Goal: Task Accomplishment & Management: Manage account settings

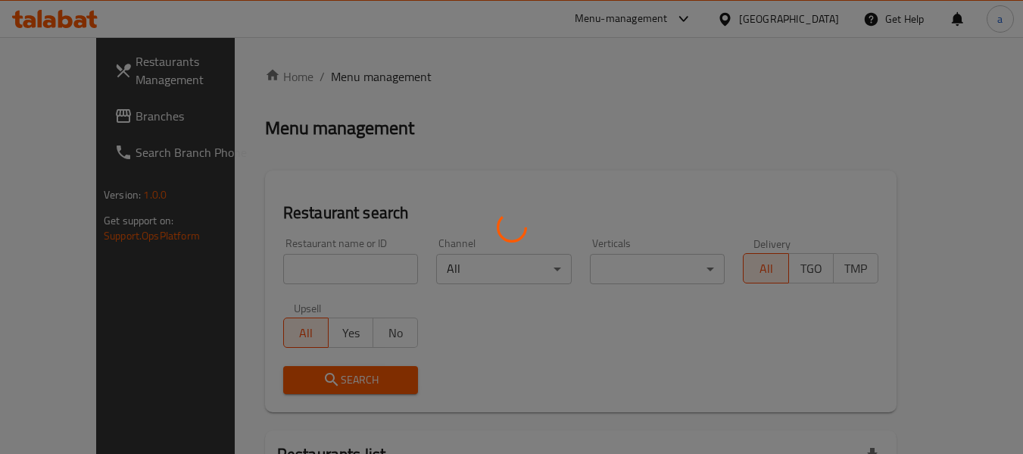
click at [745, 23] on div at bounding box center [511, 227] width 1023 height 454
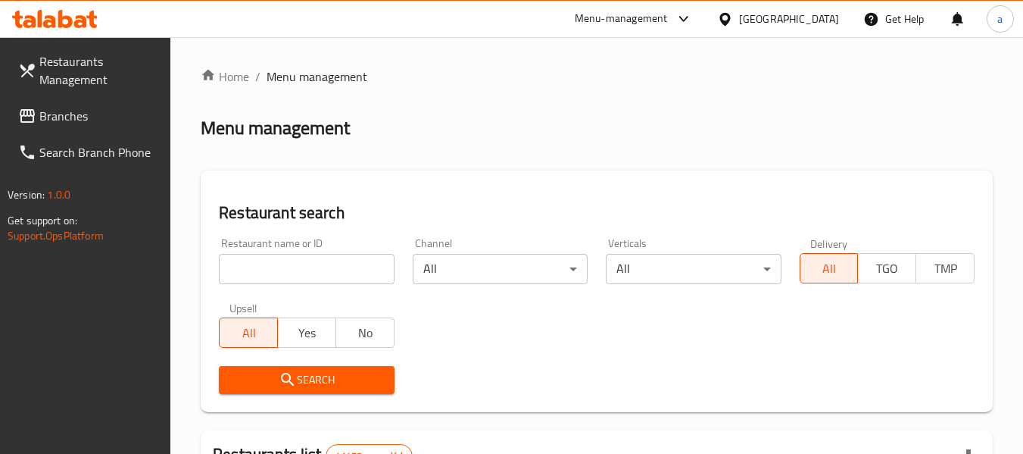
click at [745, 37] on div "​ Menu-management United Arab Emirates Get Help a Restaurants Management Branch…" at bounding box center [511, 245] width 1023 height 417
click at [738, 27] on div at bounding box center [728, 19] width 22 height 17
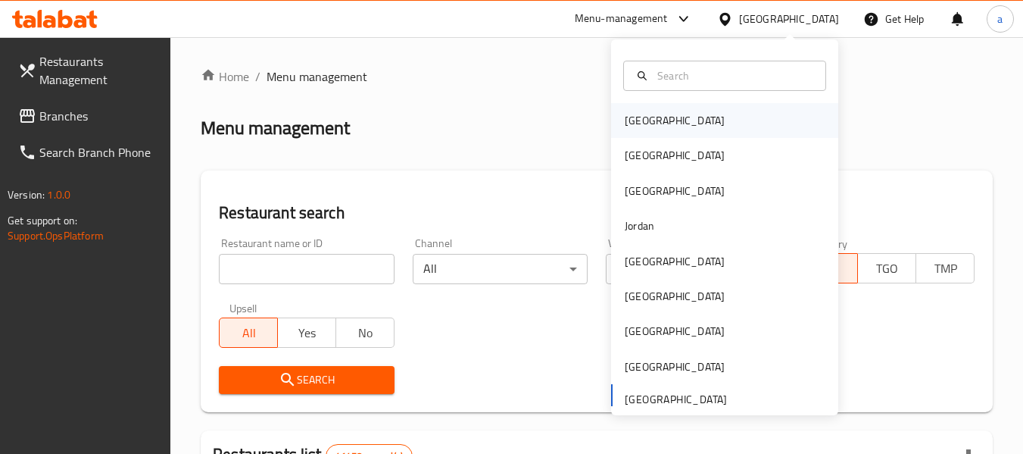
click at [648, 116] on div "[GEOGRAPHIC_DATA]" at bounding box center [675, 120] width 100 height 17
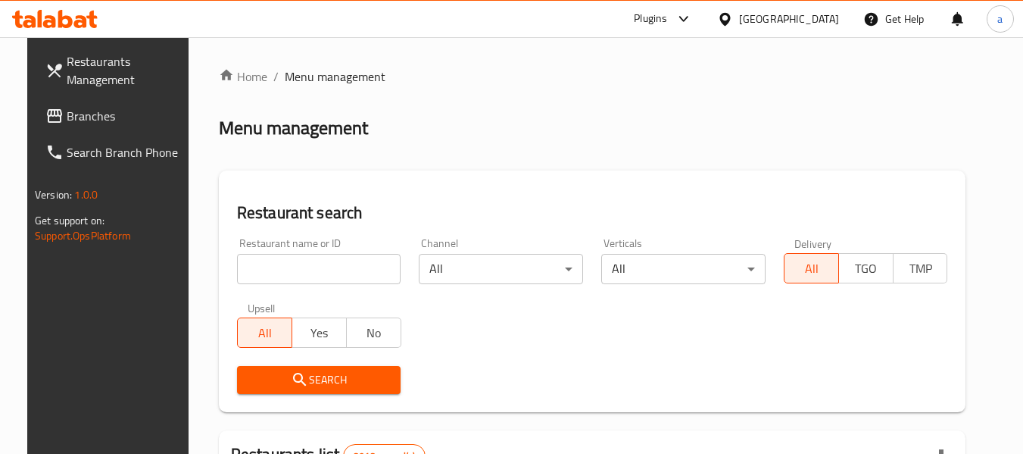
click at [67, 107] on span "Branches" at bounding box center [127, 116] width 120 height 18
